Goal: Information Seeking & Learning: Learn about a topic

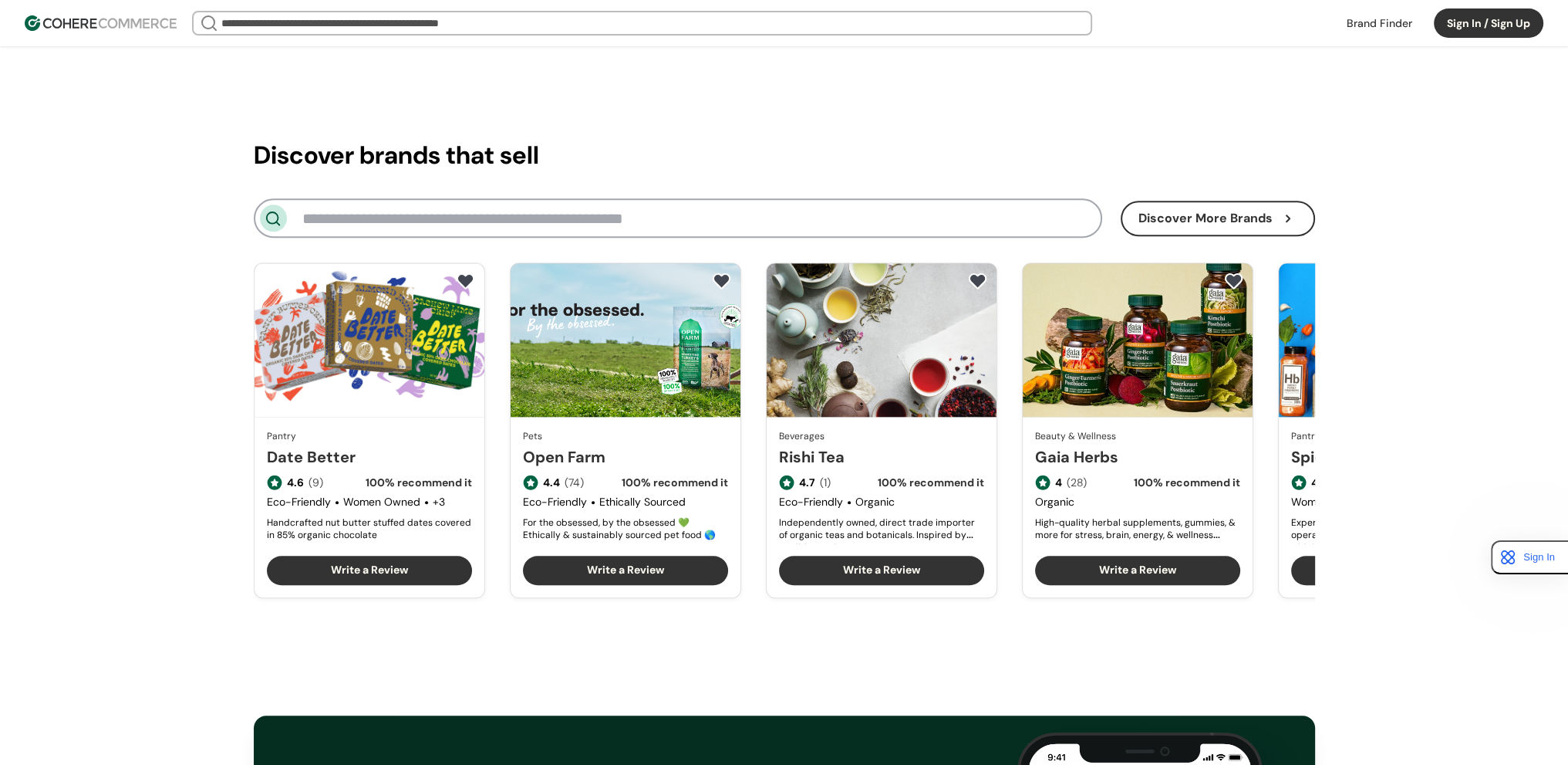
scroll to position [1774, 0]
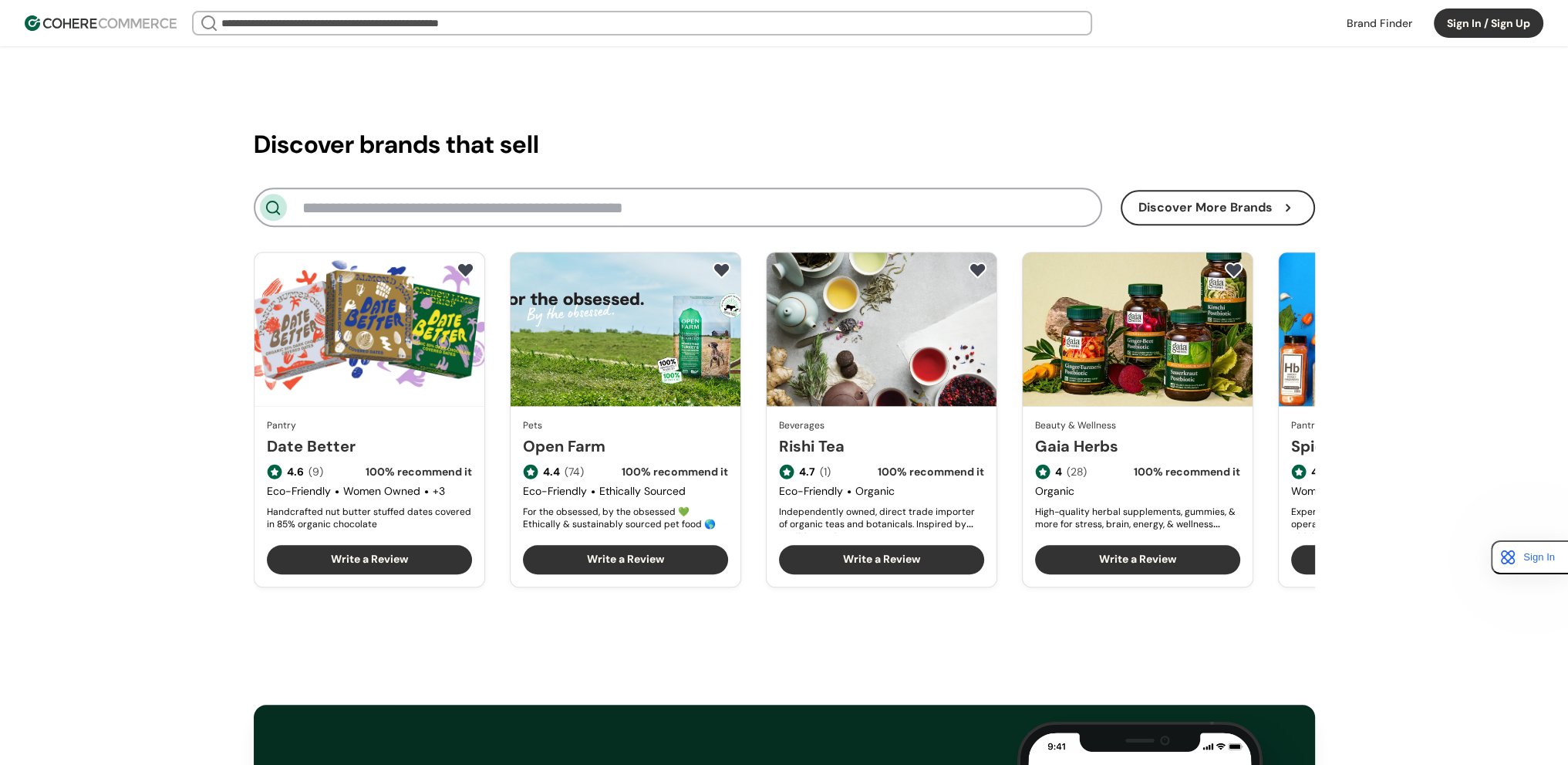
click at [1356, 152] on div "Discover brands that sell Discover More Brands Pantry Date Better 4.6 (9) 100 %…" at bounding box center [784, 343] width 1568 height 572
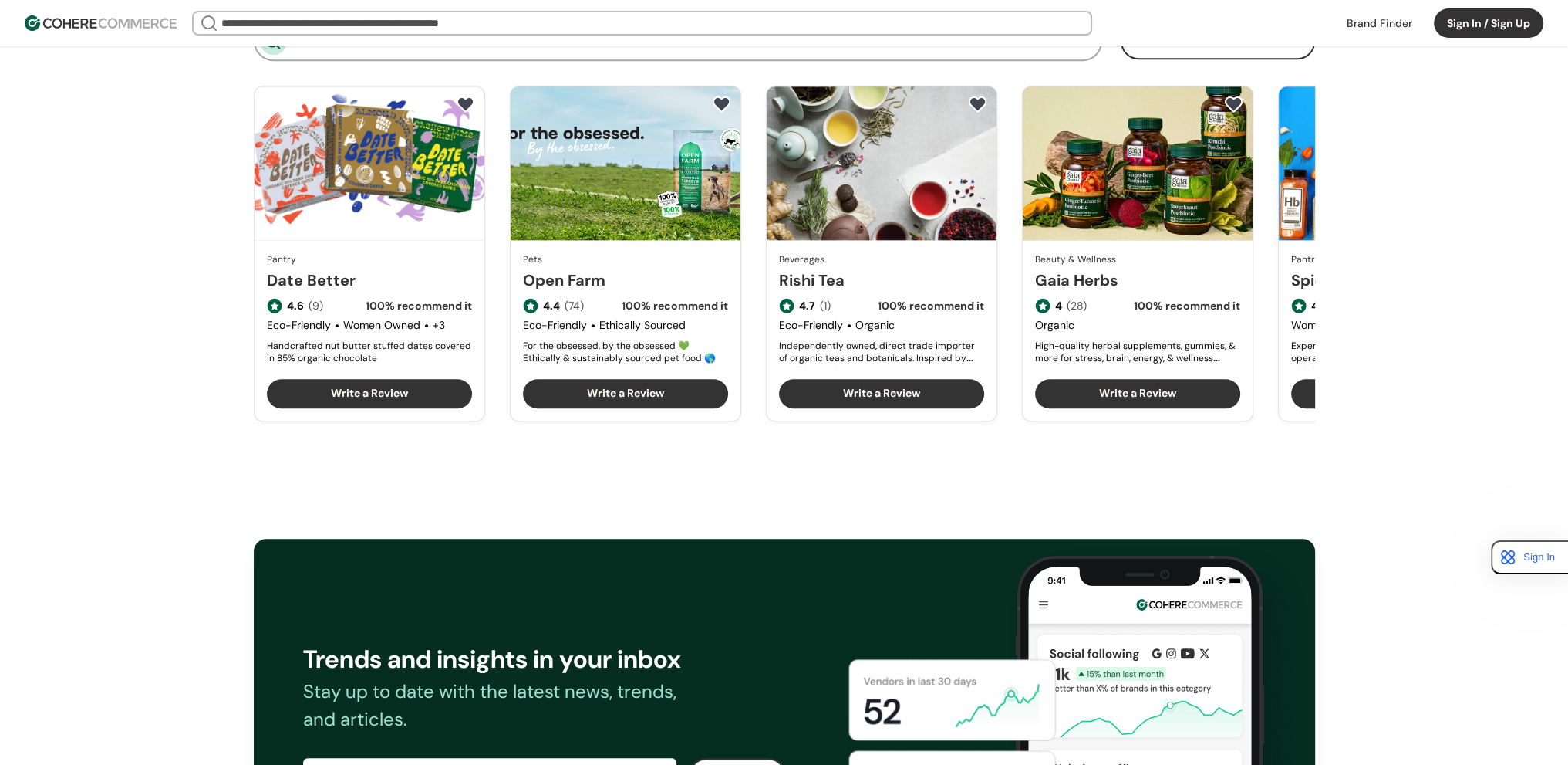
scroll to position [1697, 0]
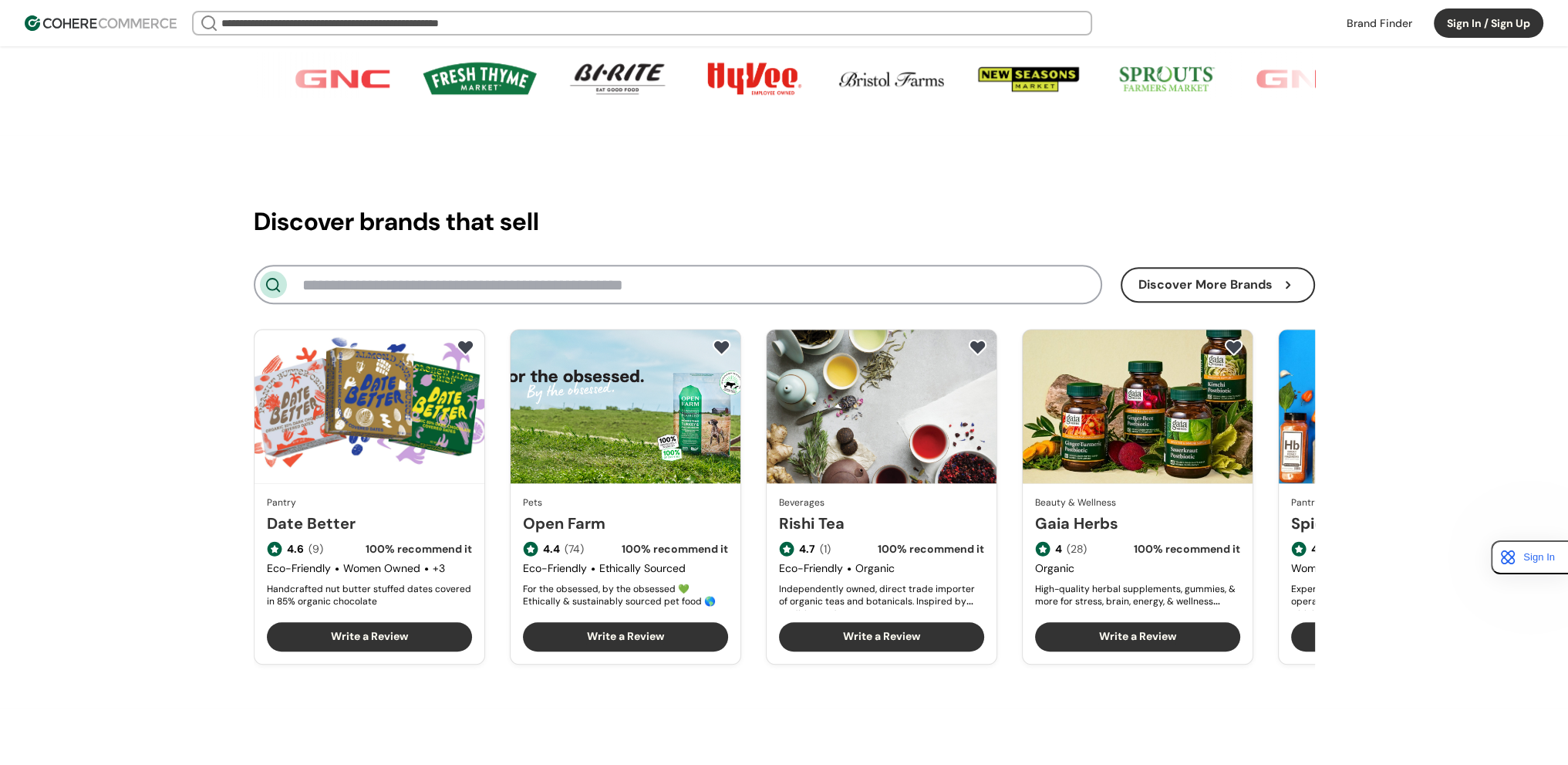
click at [1366, 26] on link at bounding box center [1380, 23] width 84 height 23
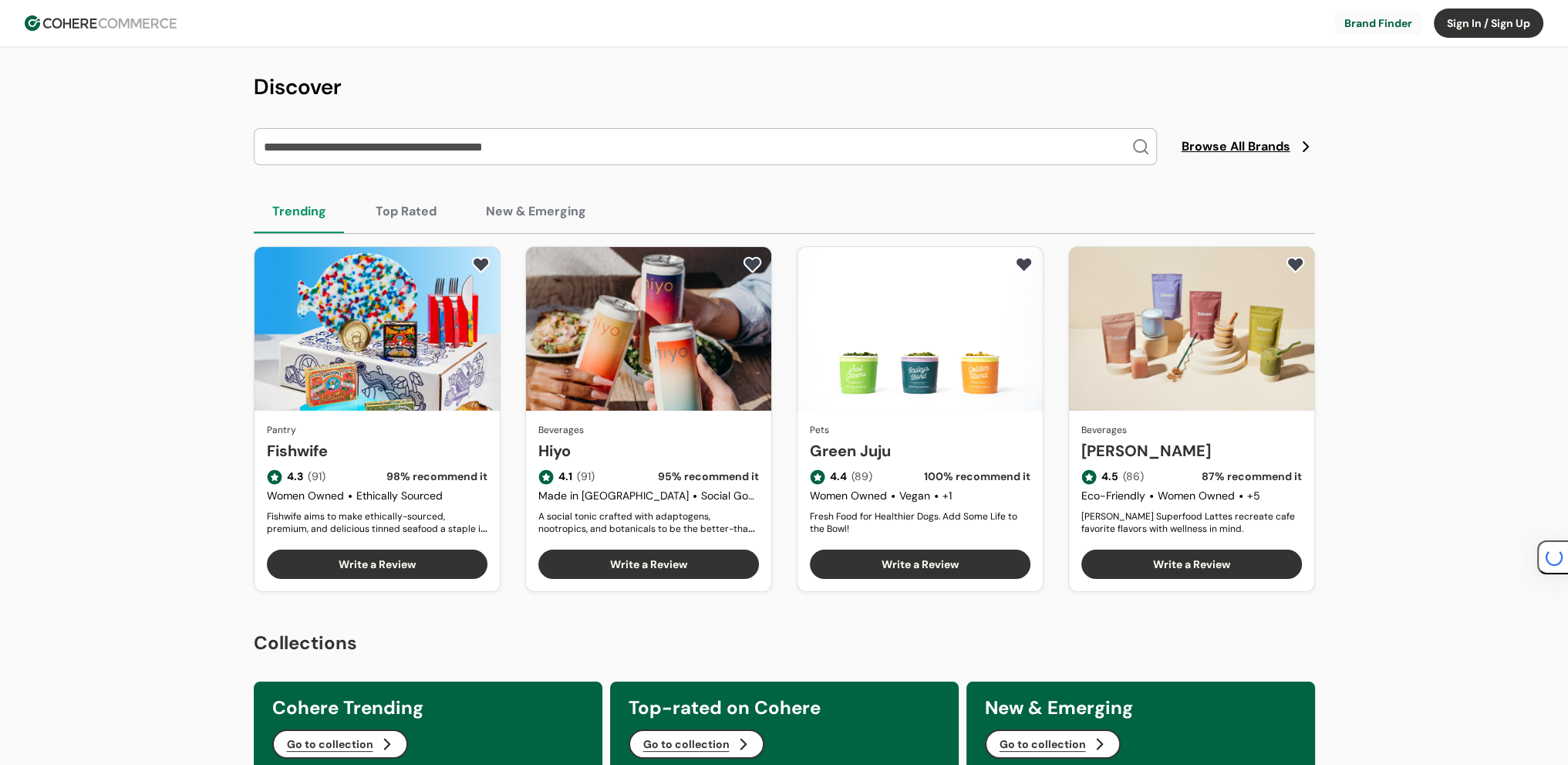
click at [364, 439] on link "Fishwife" at bounding box center [377, 450] width 220 height 23
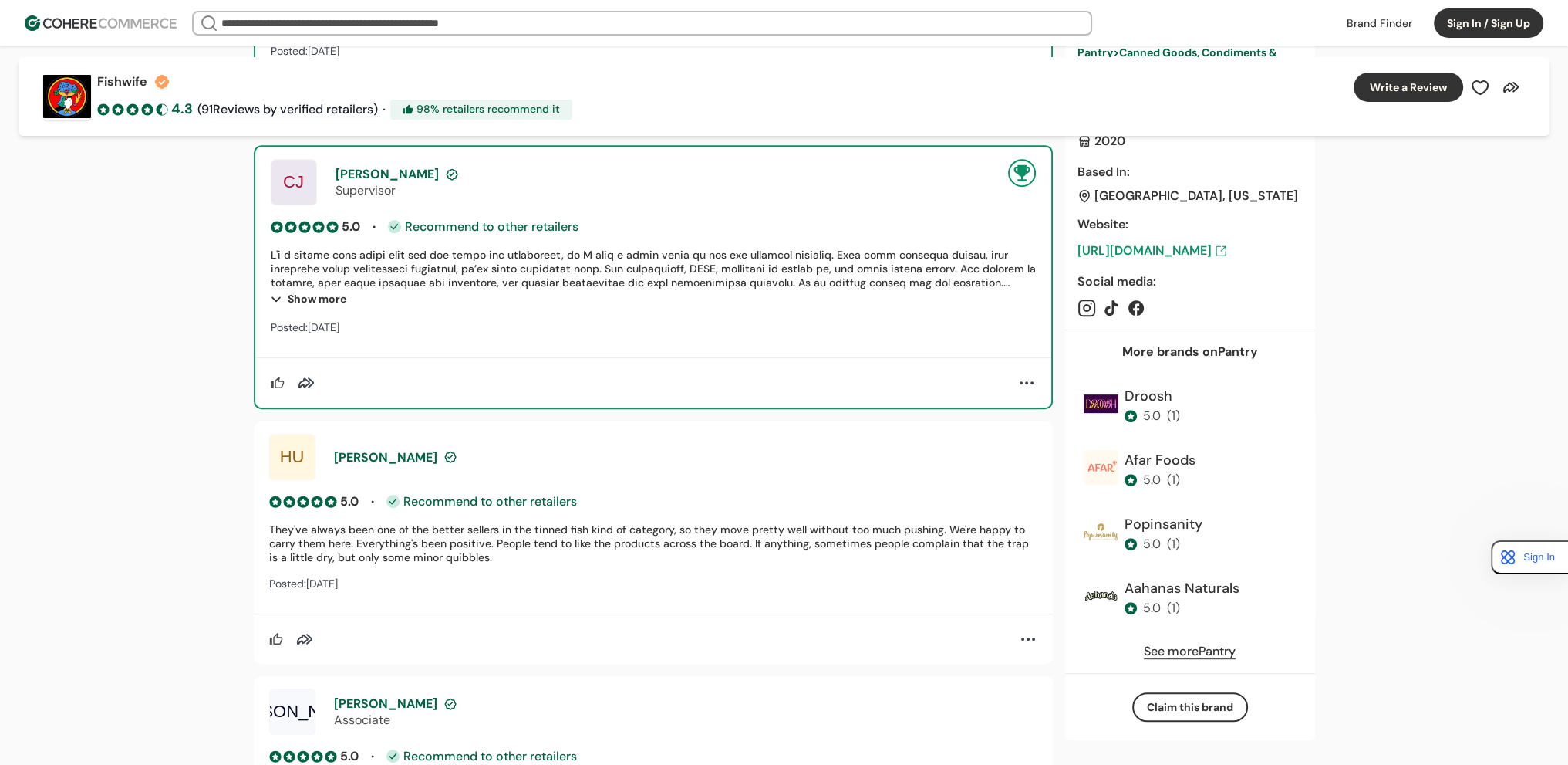
scroll to position [231, 0]
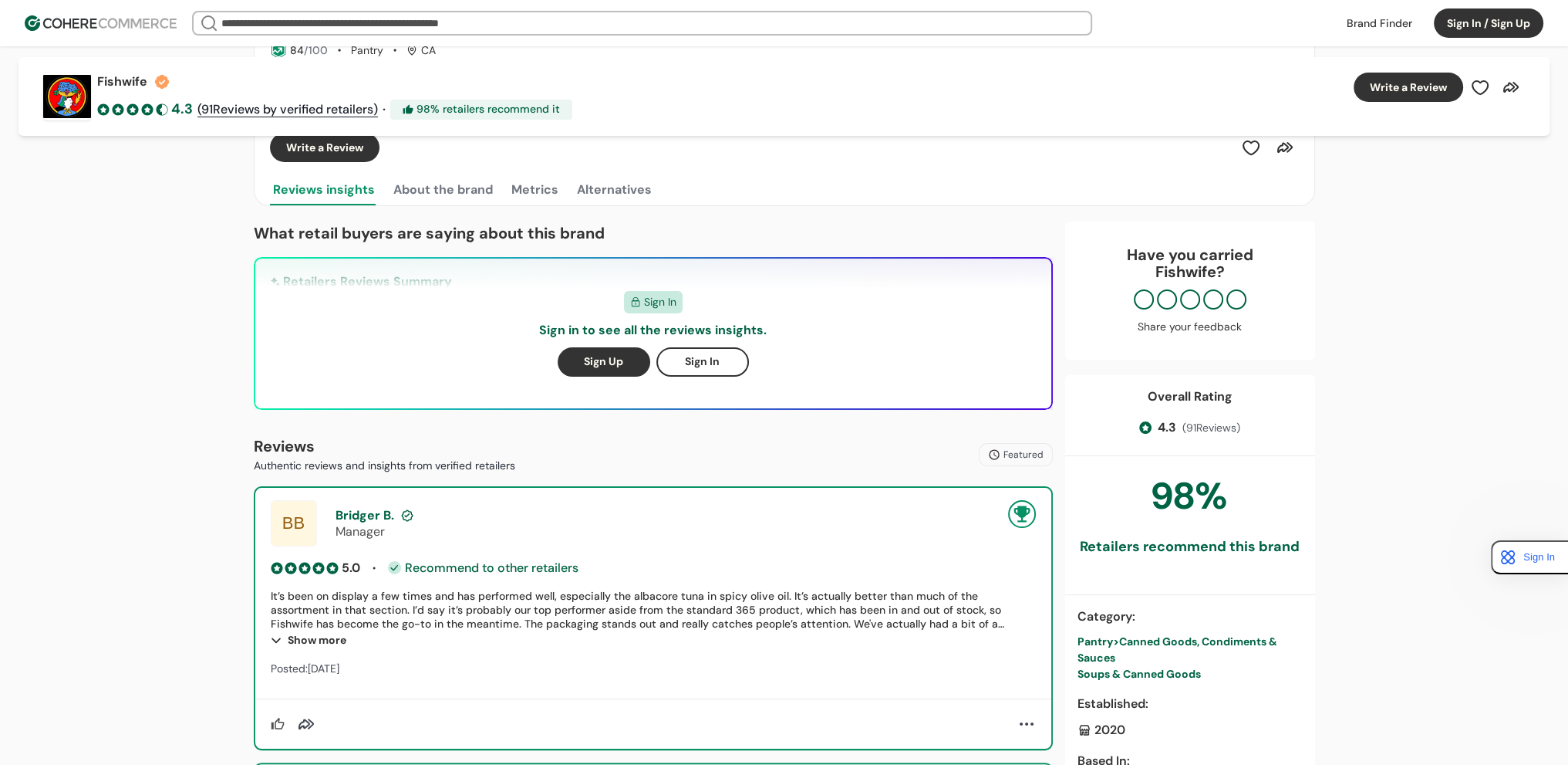
click at [427, 188] on button "About the brand" at bounding box center [442, 190] width 106 height 31
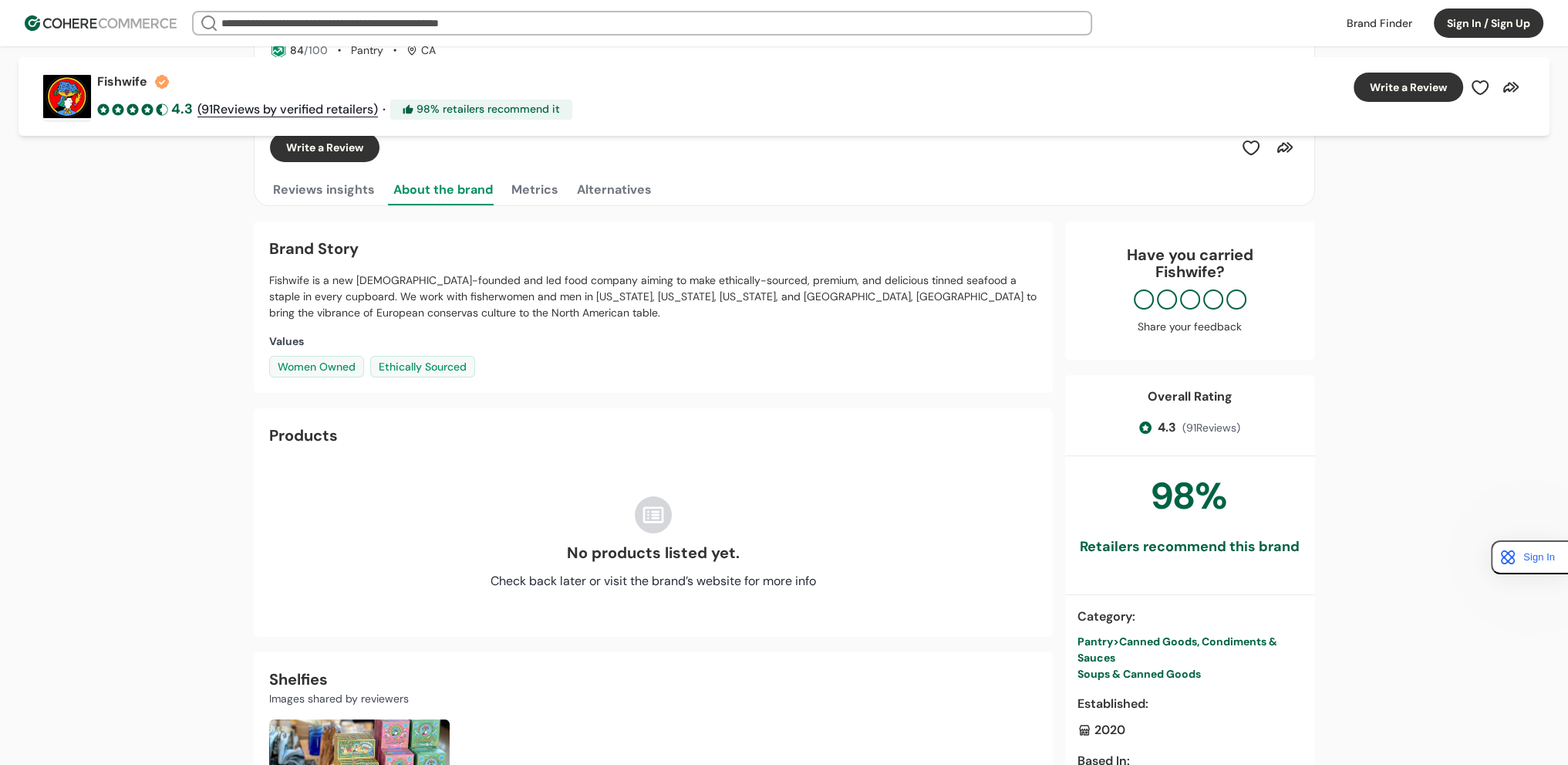
click at [554, 175] on button "Metrics" at bounding box center [535, 190] width 53 height 31
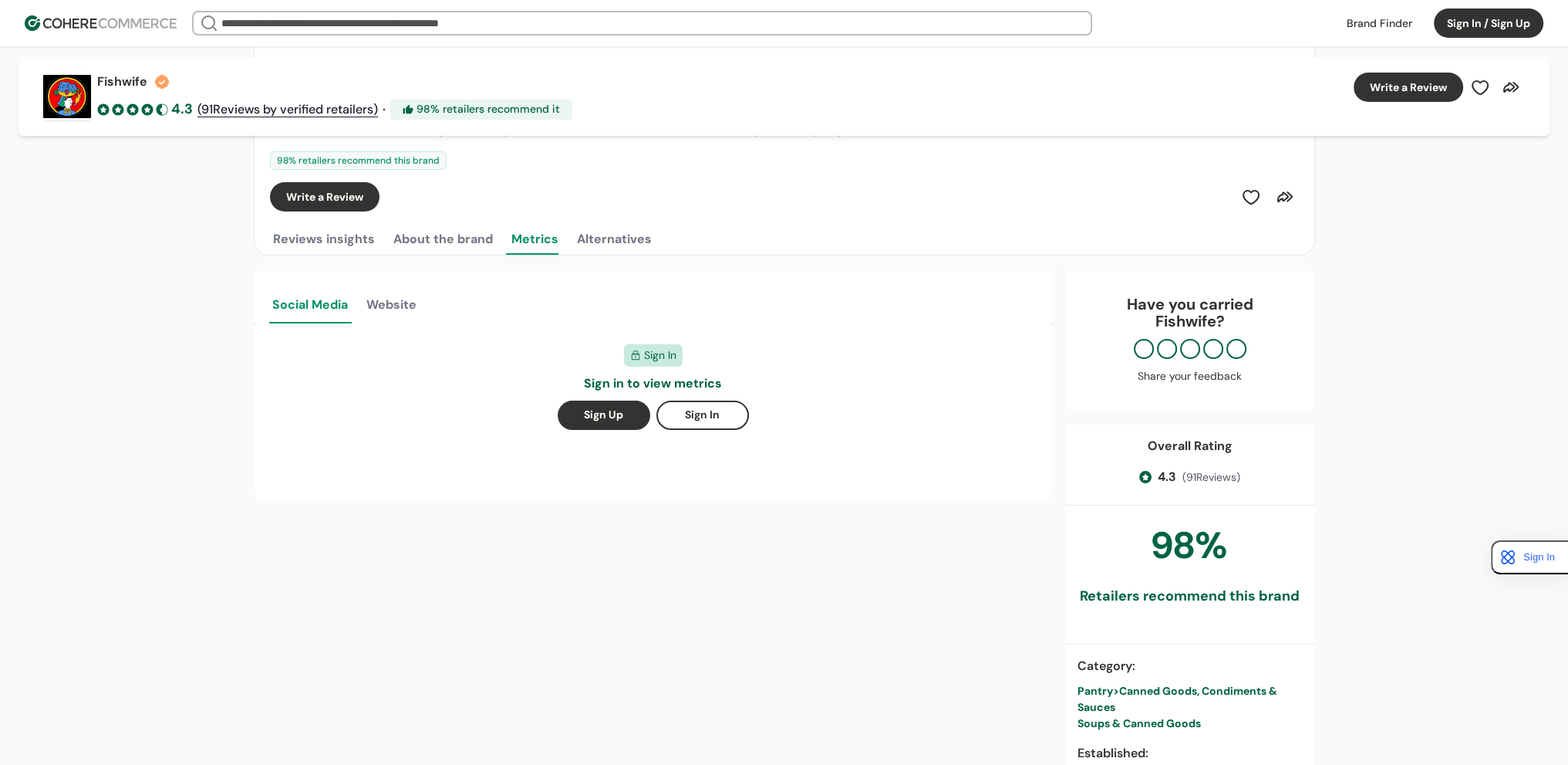
scroll to position [0, 0]
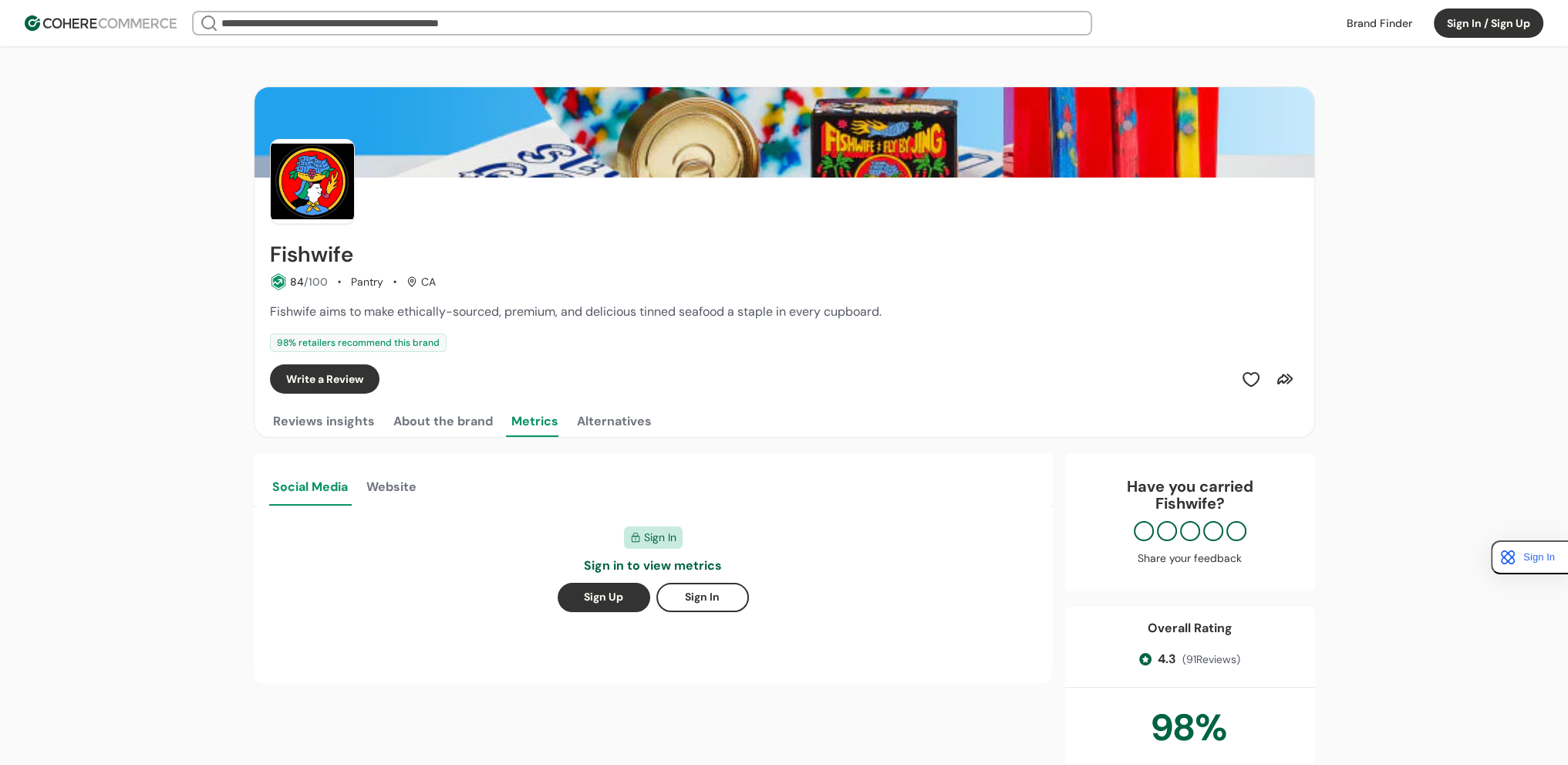
click at [399, 487] on button "Website" at bounding box center [391, 486] width 56 height 40
click at [402, 432] on button "About the brand" at bounding box center [442, 422] width 106 height 31
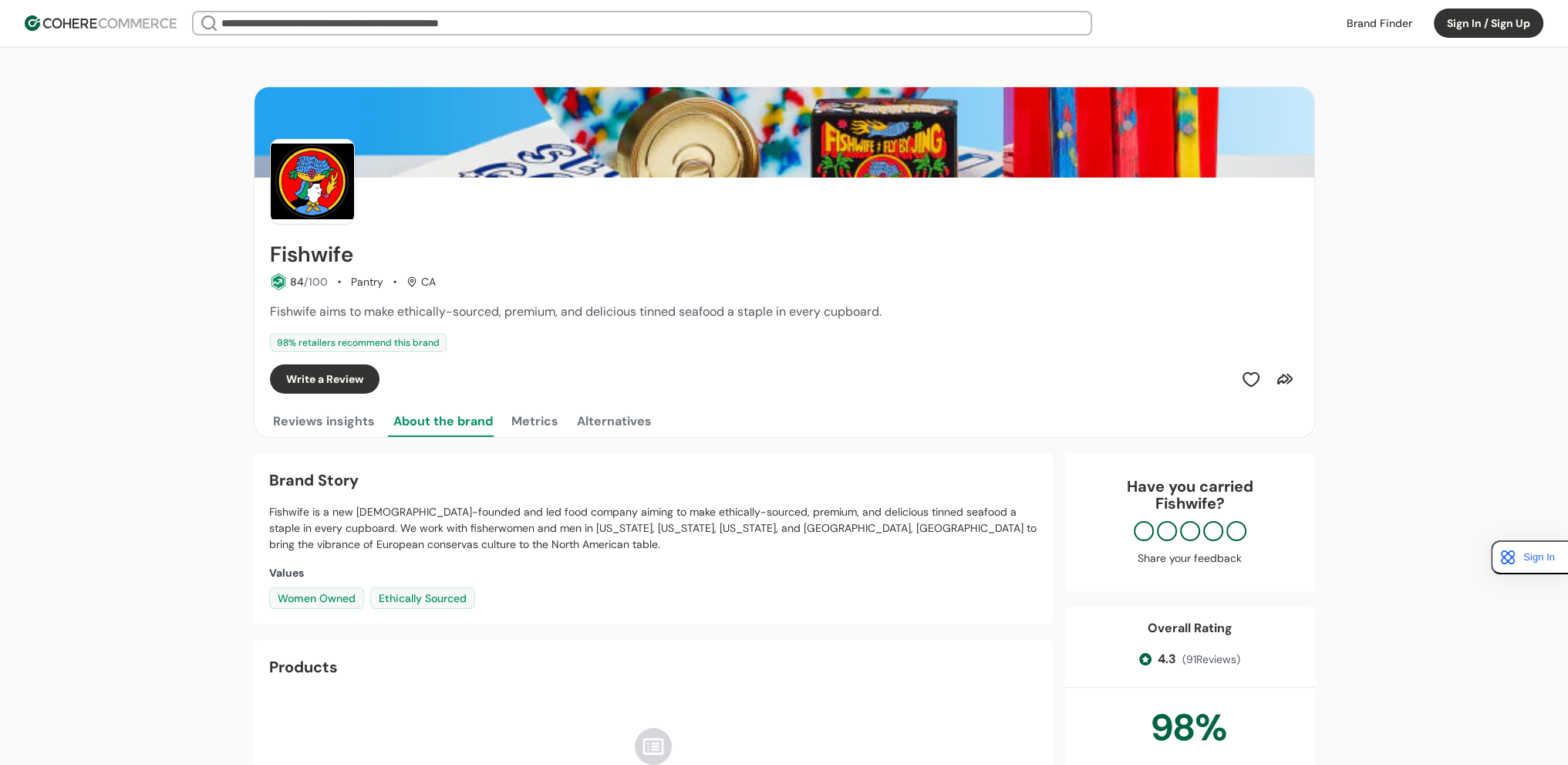
click at [330, 431] on button "Reviews insights" at bounding box center [324, 422] width 108 height 31
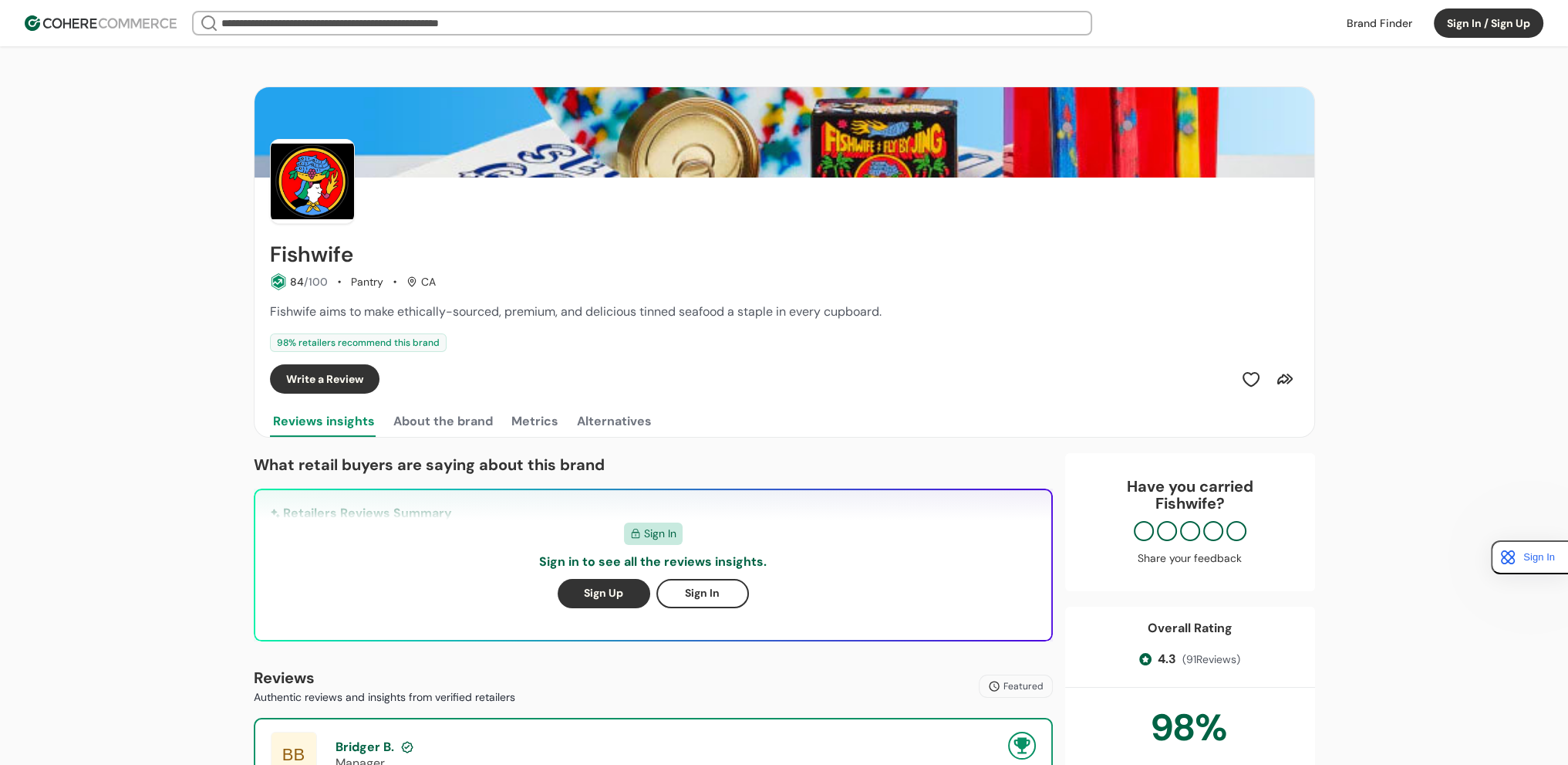
click at [574, 416] on button "Alternatives" at bounding box center [614, 422] width 81 height 31
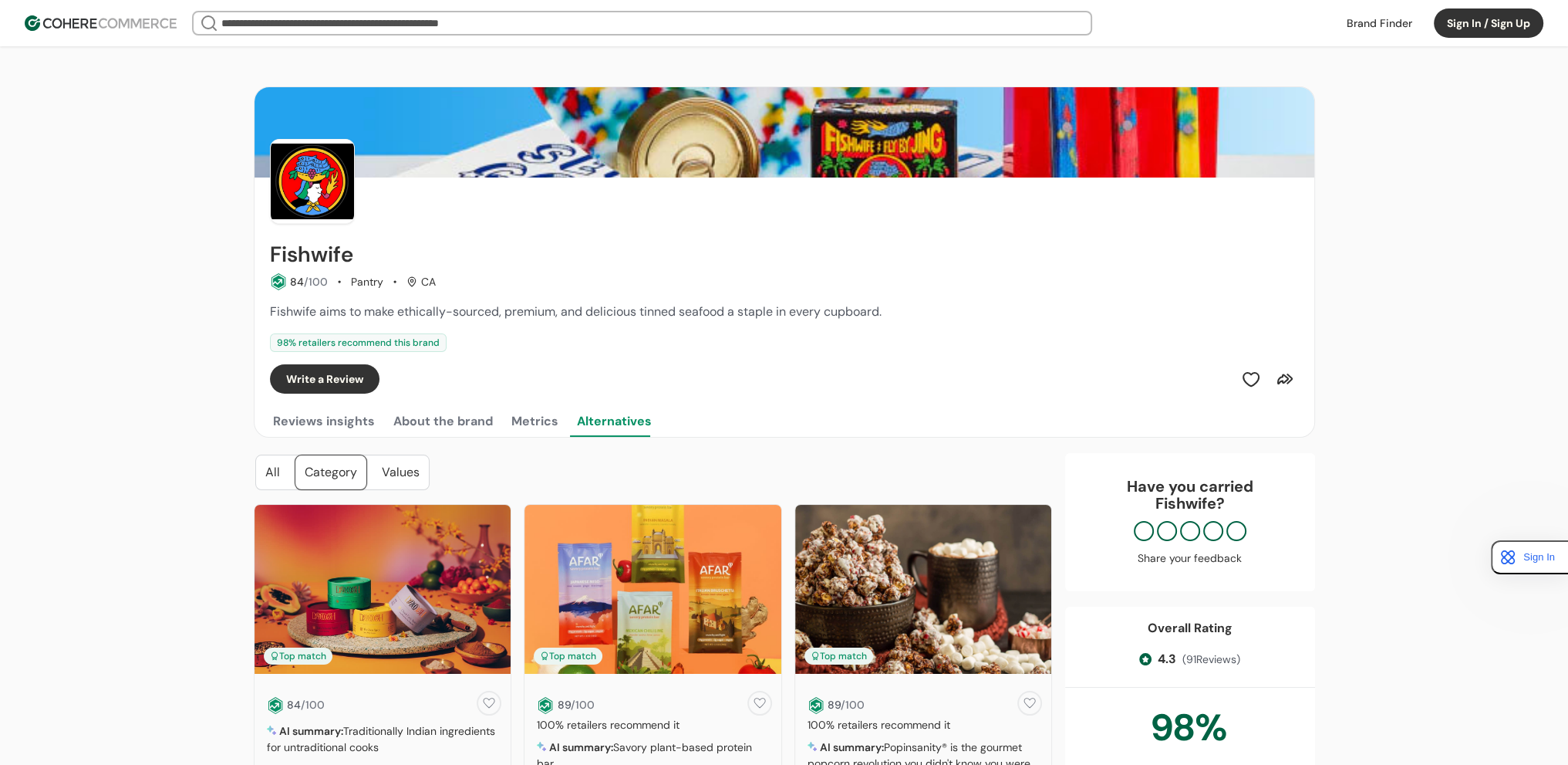
click at [302, 423] on button "Reviews insights" at bounding box center [324, 422] width 108 height 31
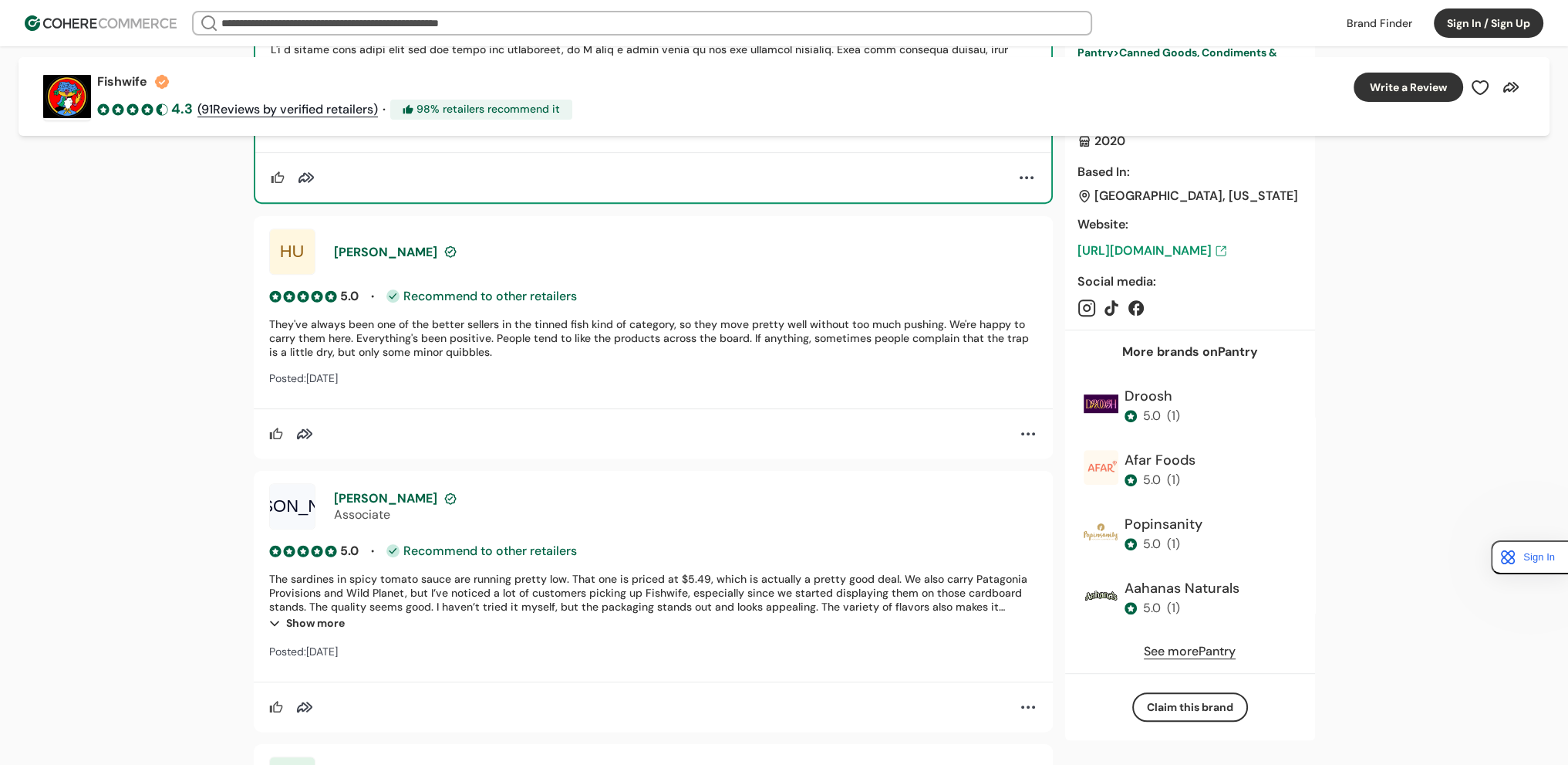
scroll to position [1157, 0]
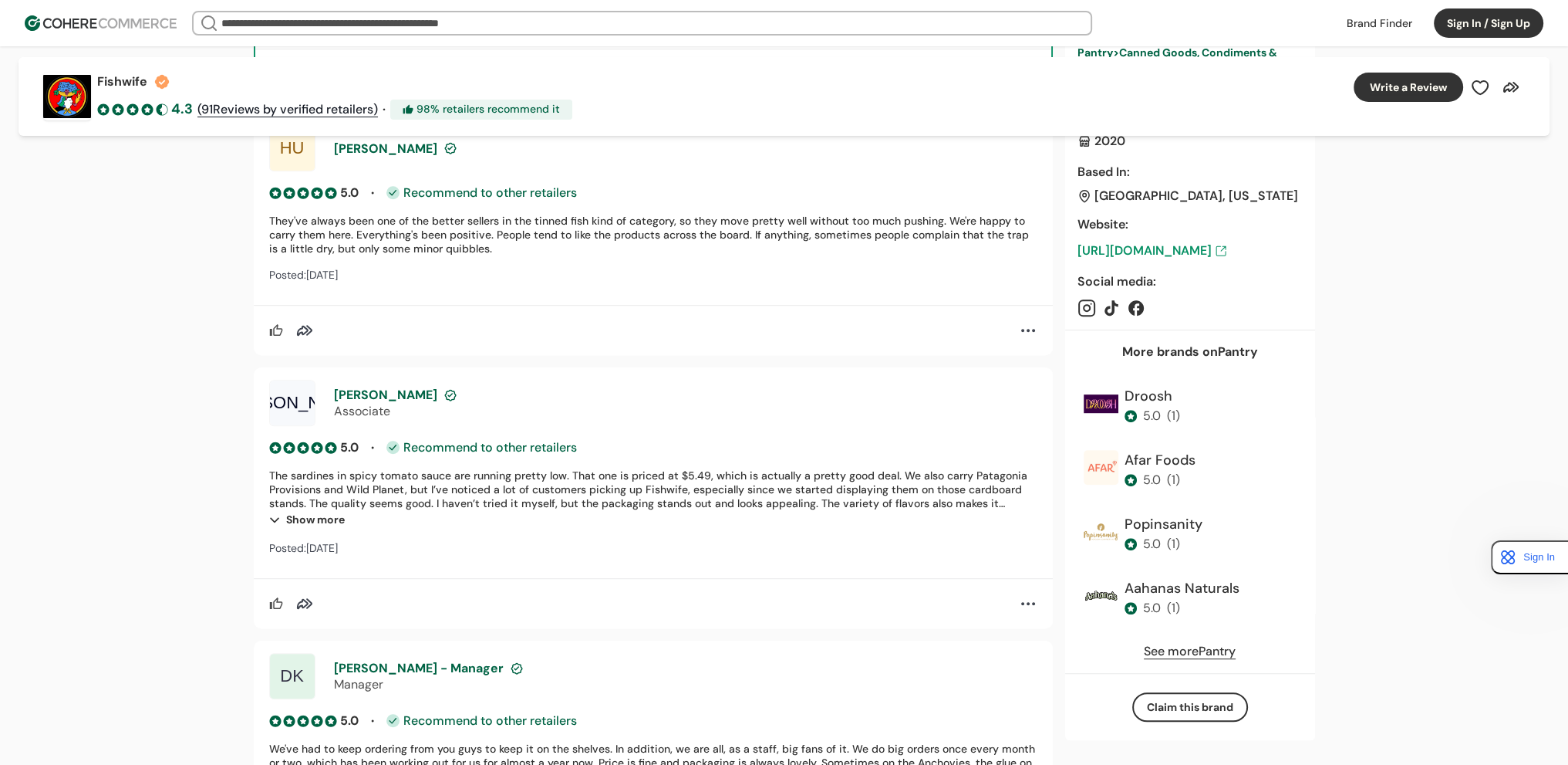
click at [1163, 461] on div "Afar Foods" at bounding box center [1159, 461] width 71 height 21
